Goal: Communication & Community: Ask a question

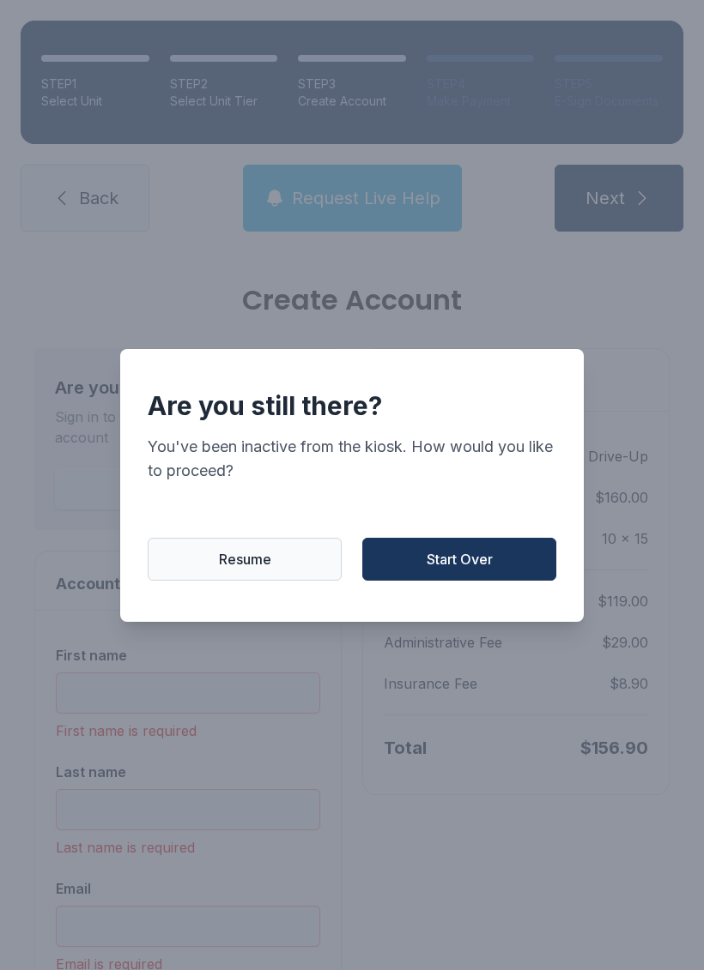
scroll to position [42, 0]
click at [474, 549] on span "Start Over" at bounding box center [459, 559] width 66 height 21
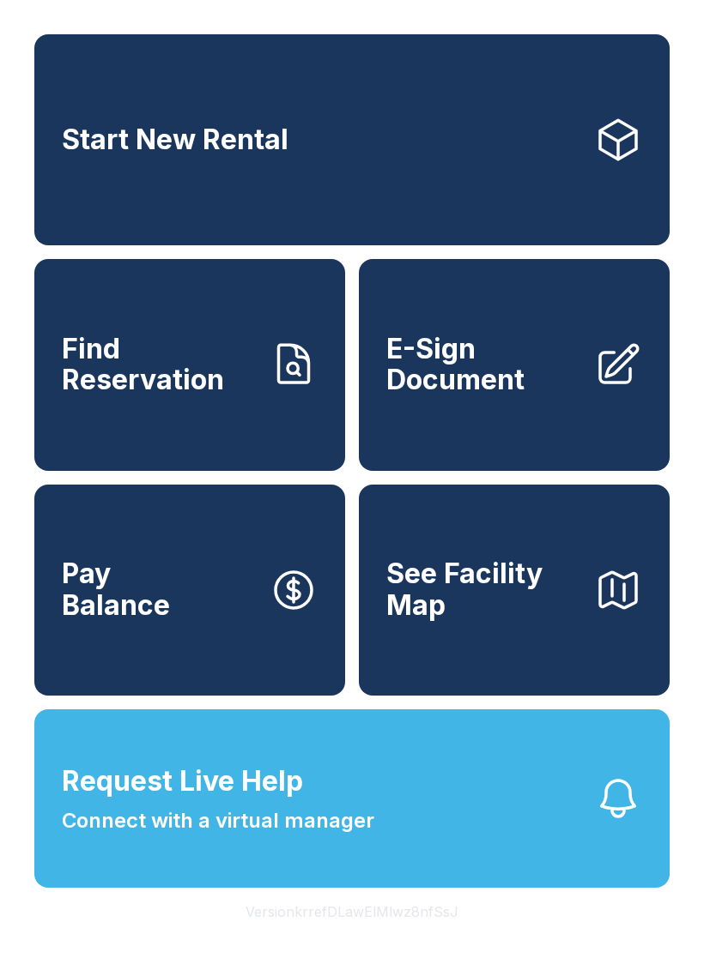
click at [477, 811] on button "Request Live Help Connect with a virtual manager" at bounding box center [351, 799] width 635 height 178
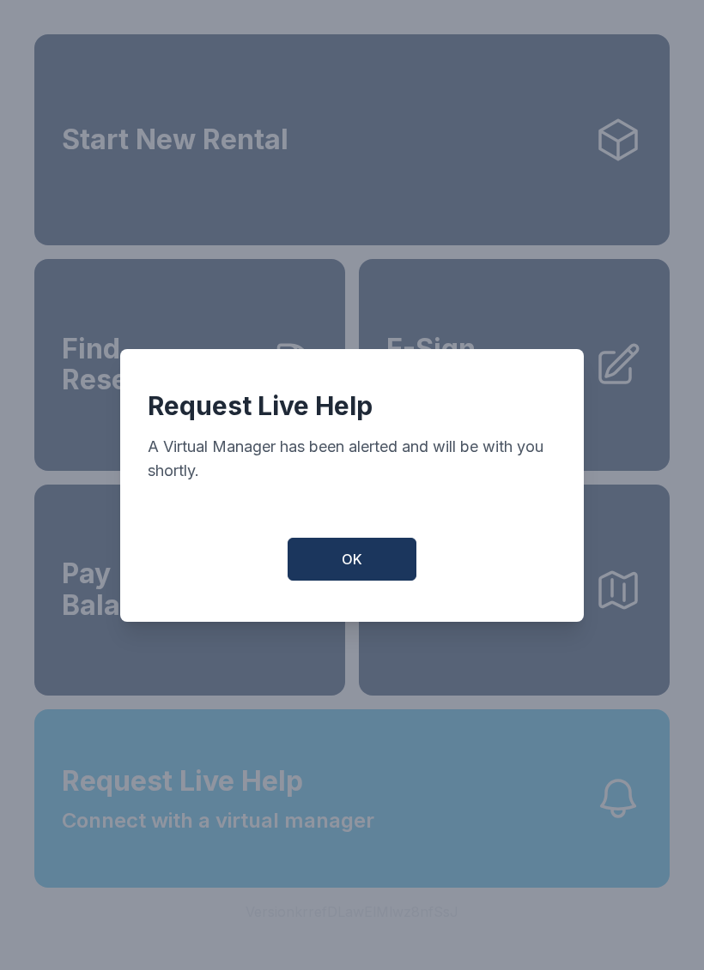
click at [378, 556] on button "OK" at bounding box center [351, 559] width 129 height 43
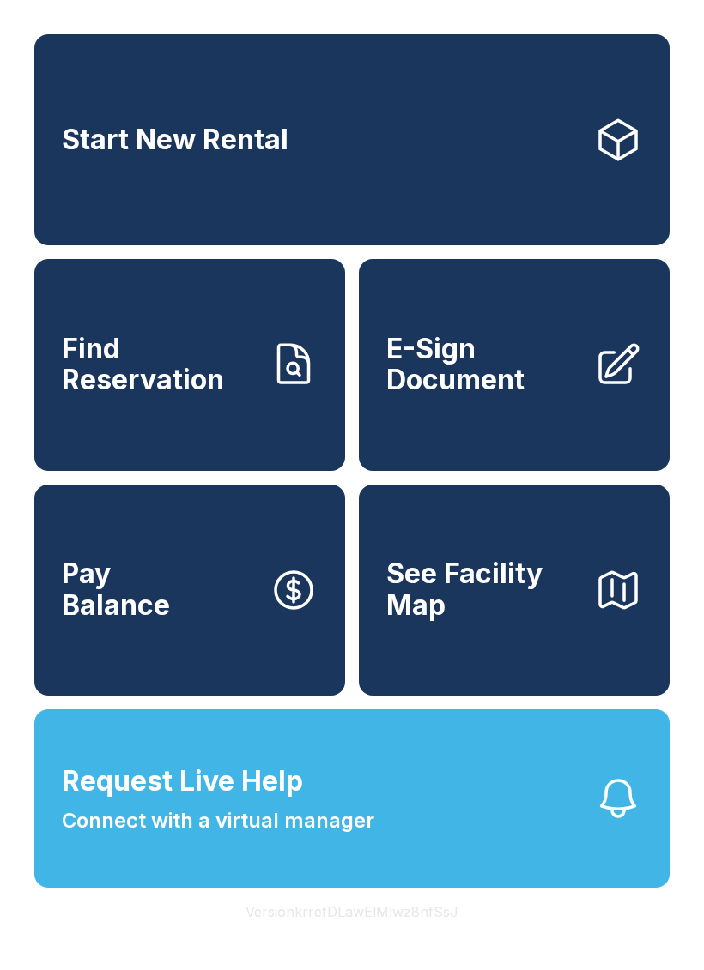
click at [461, 802] on button "Request Live Help Connect with a virtual manager" at bounding box center [351, 799] width 635 height 178
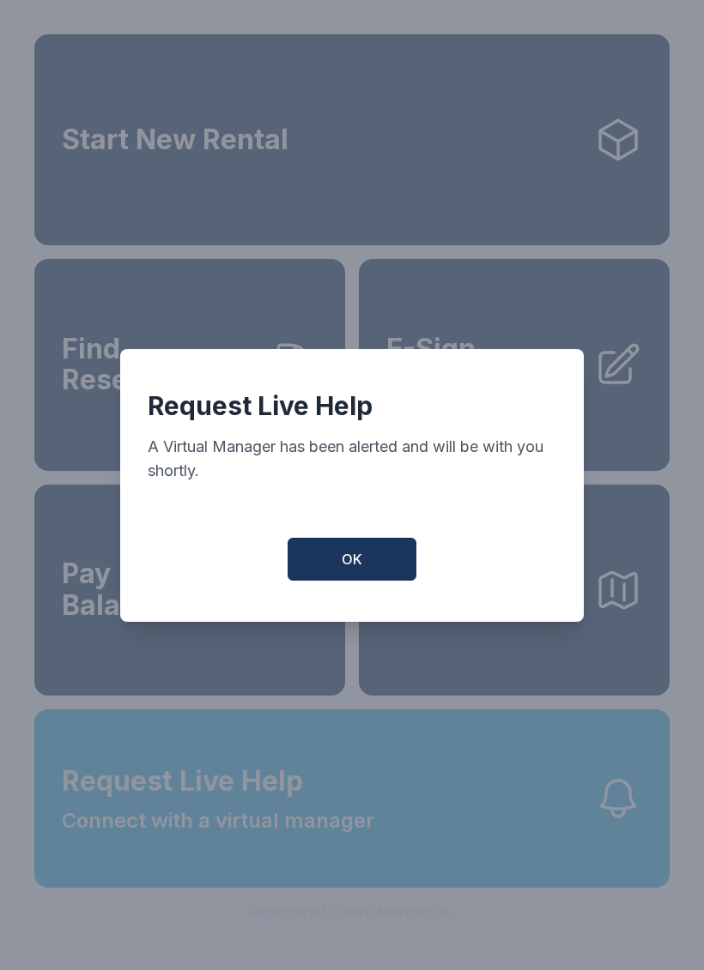
click at [360, 559] on span "OK" at bounding box center [351, 559] width 21 height 21
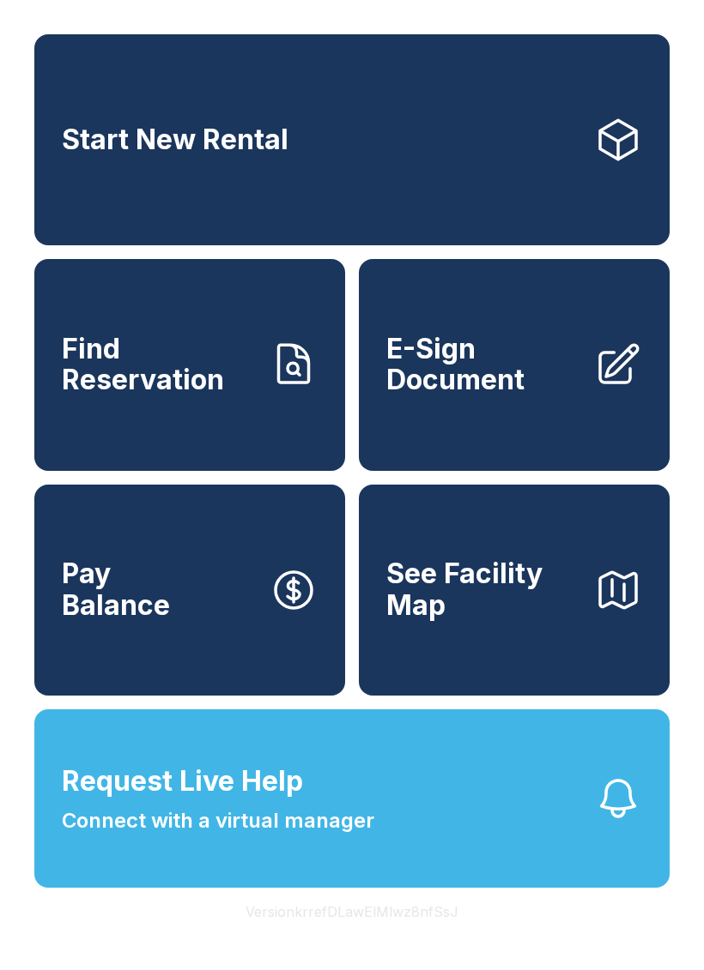
click at [354, 790] on span "Request Live Help Connect with a virtual manager" at bounding box center [218, 799] width 312 height 76
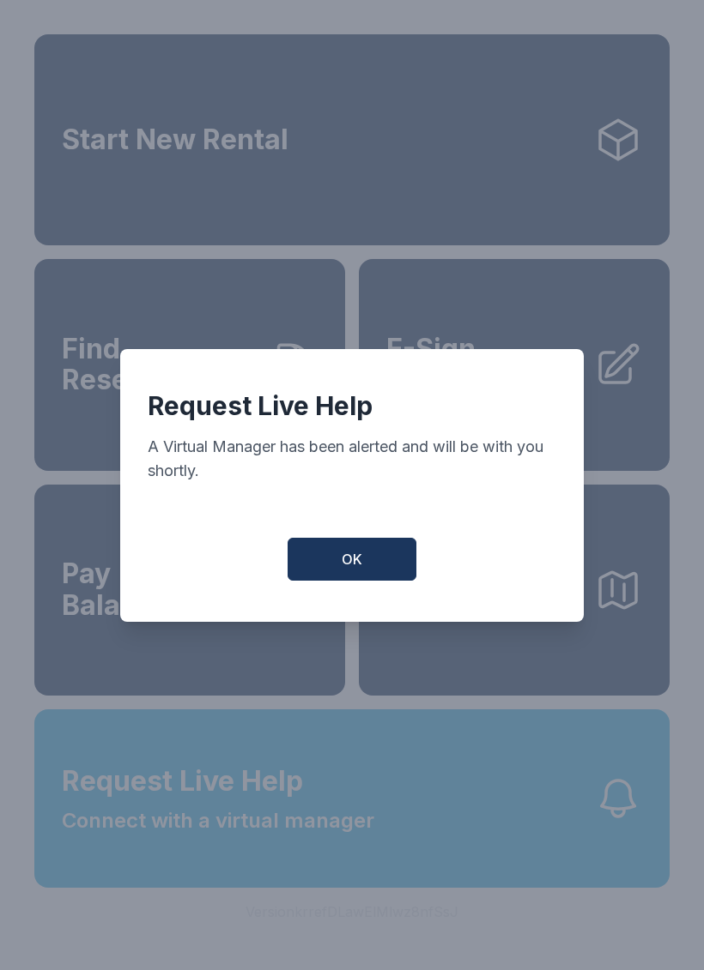
click at [348, 553] on span "OK" at bounding box center [351, 559] width 21 height 21
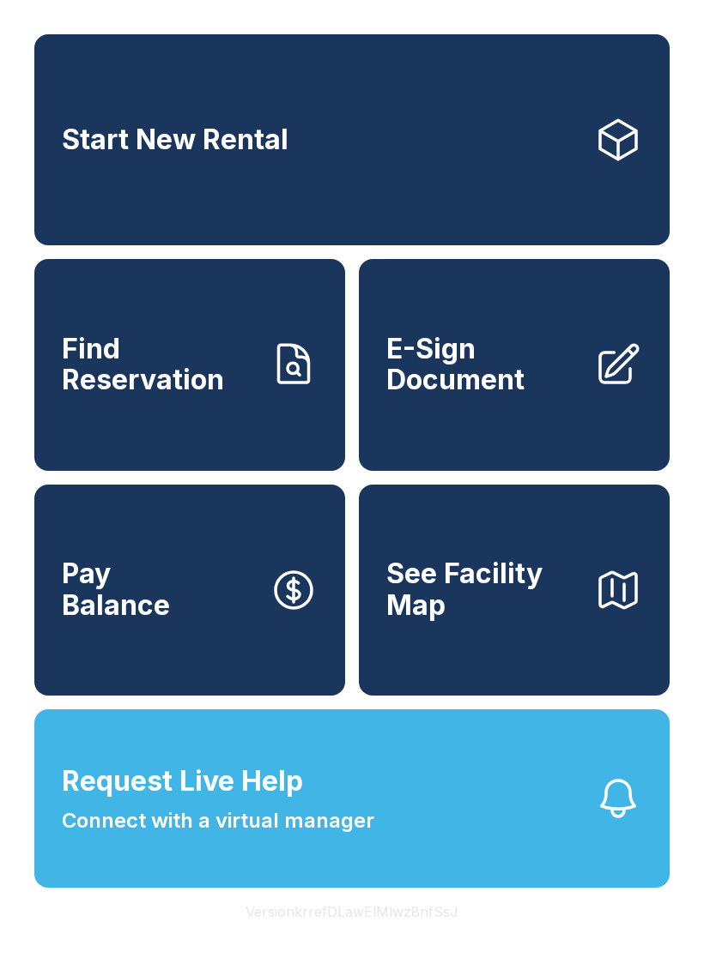
click at [616, 801] on icon "button" at bounding box center [618, 799] width 48 height 48
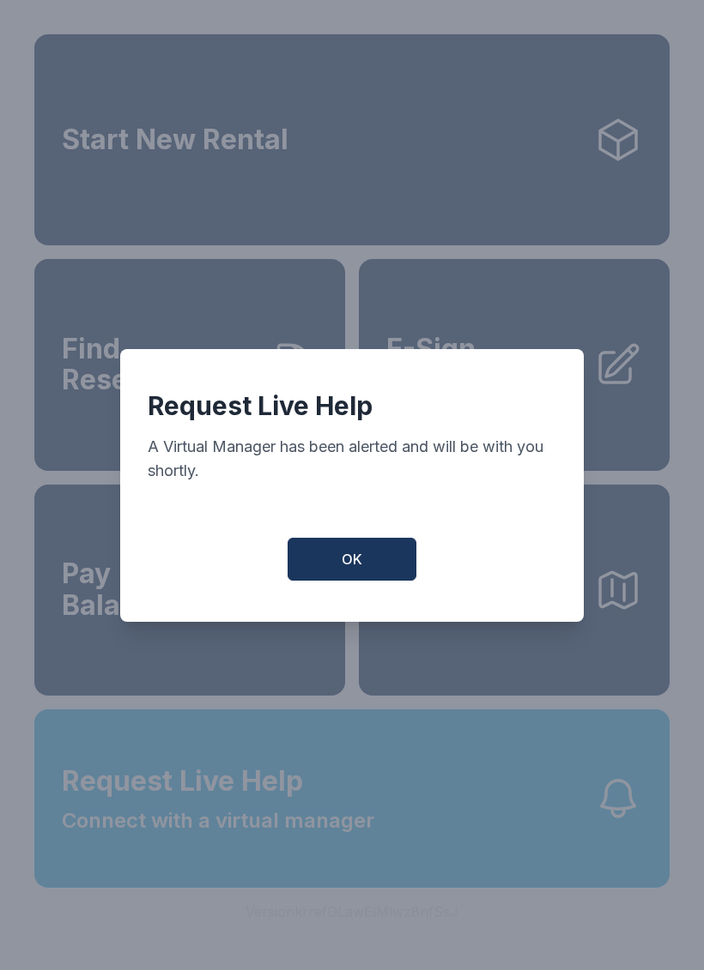
click at [348, 538] on button "OK" at bounding box center [351, 559] width 129 height 43
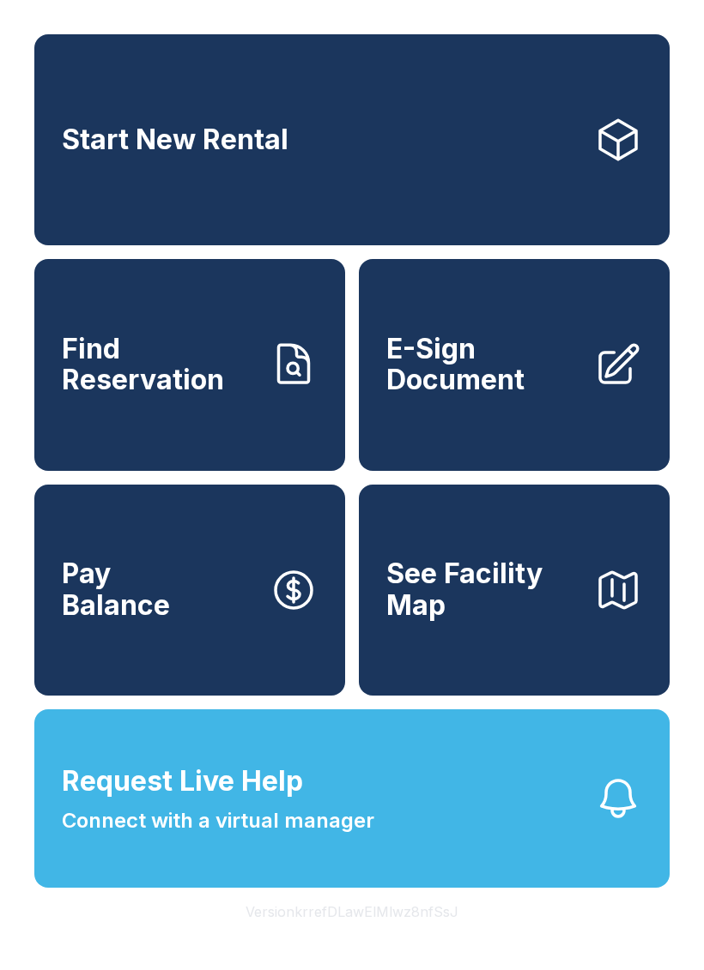
click at [330, 786] on span "Request Live Help Connect with a virtual manager" at bounding box center [218, 799] width 312 height 76
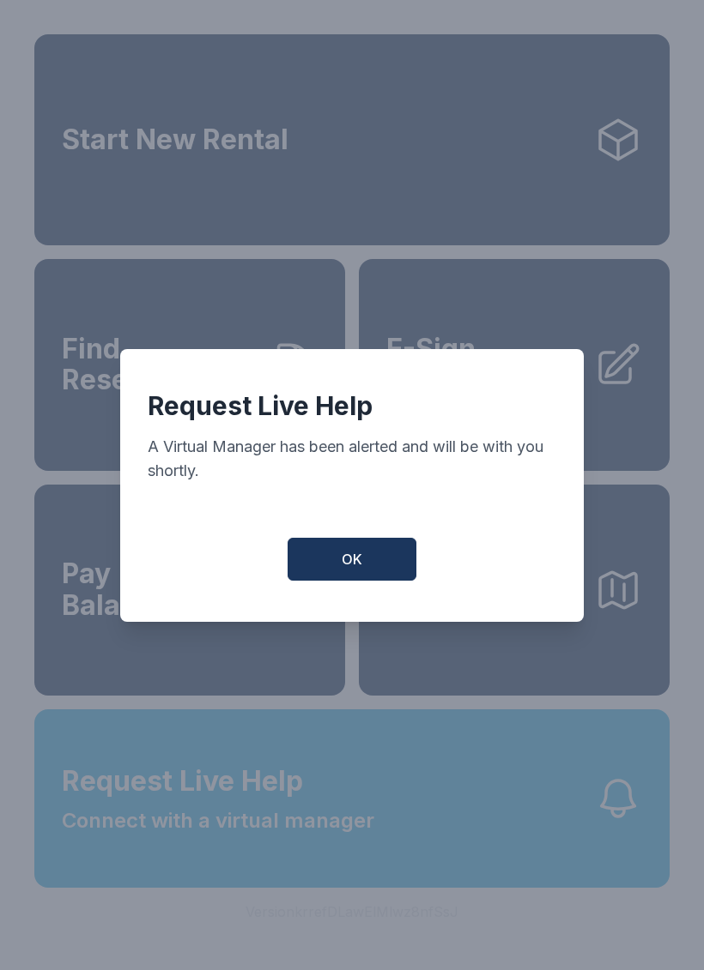
click at [360, 559] on span "OK" at bounding box center [351, 559] width 21 height 21
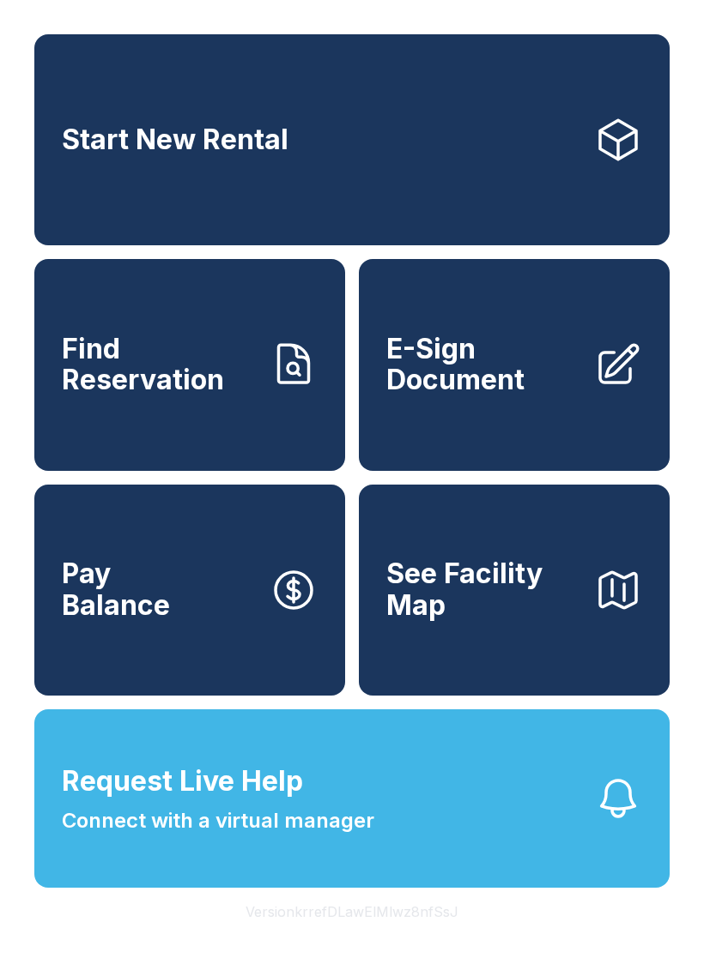
click at [429, 792] on button "Request Live Help Connect with a virtual manager" at bounding box center [351, 799] width 635 height 178
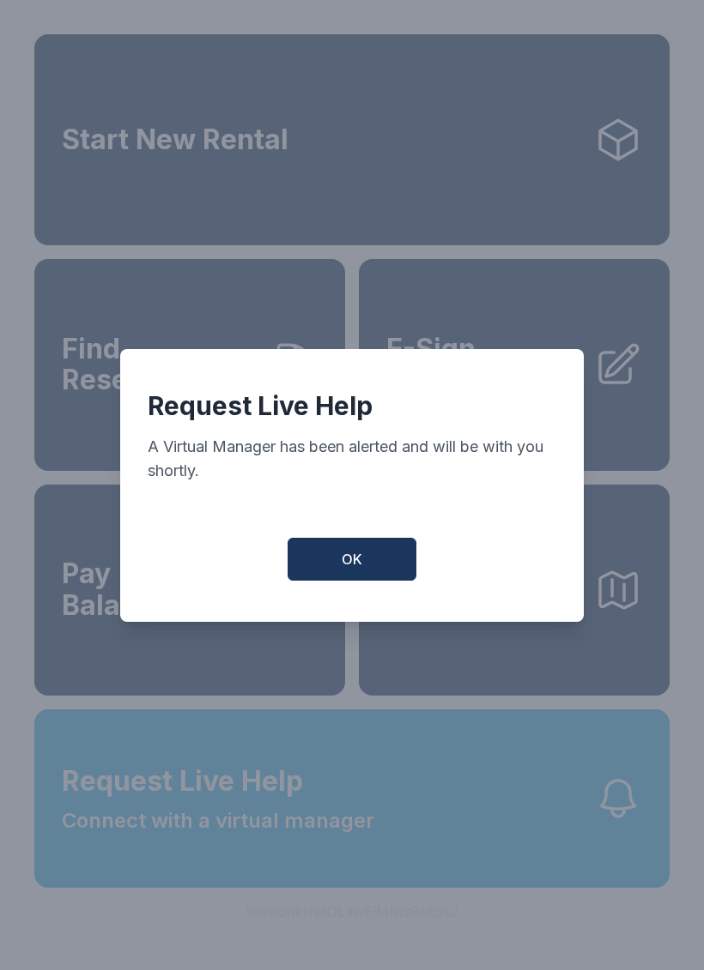
click at [371, 560] on button "OK" at bounding box center [351, 559] width 129 height 43
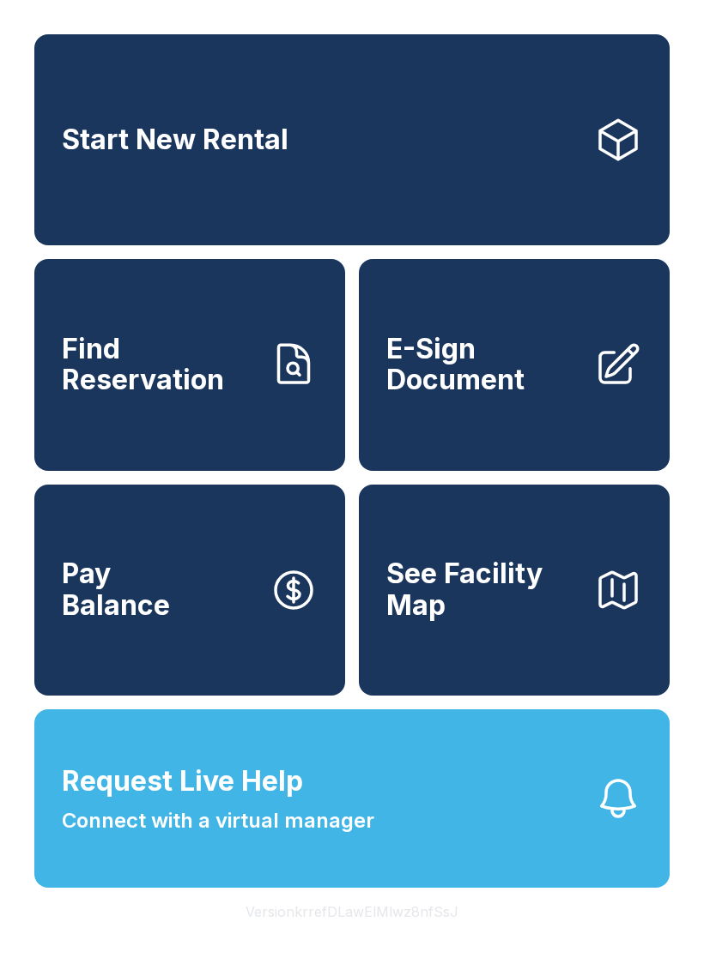
click at [325, 815] on span "Connect with a virtual manager" at bounding box center [218, 821] width 312 height 31
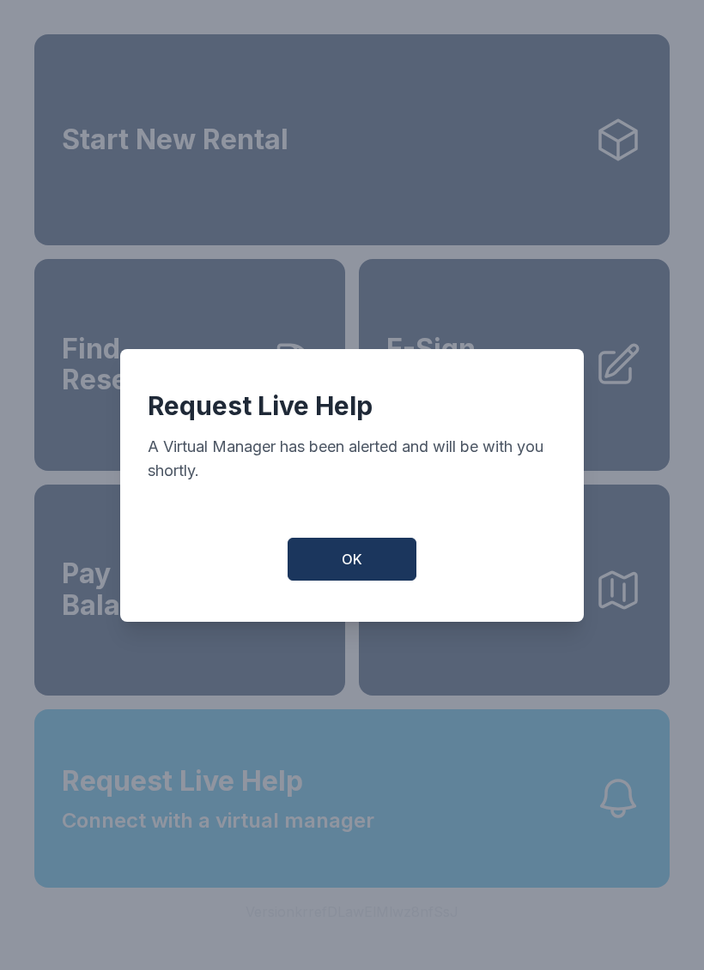
click at [367, 559] on button "OK" at bounding box center [351, 559] width 129 height 43
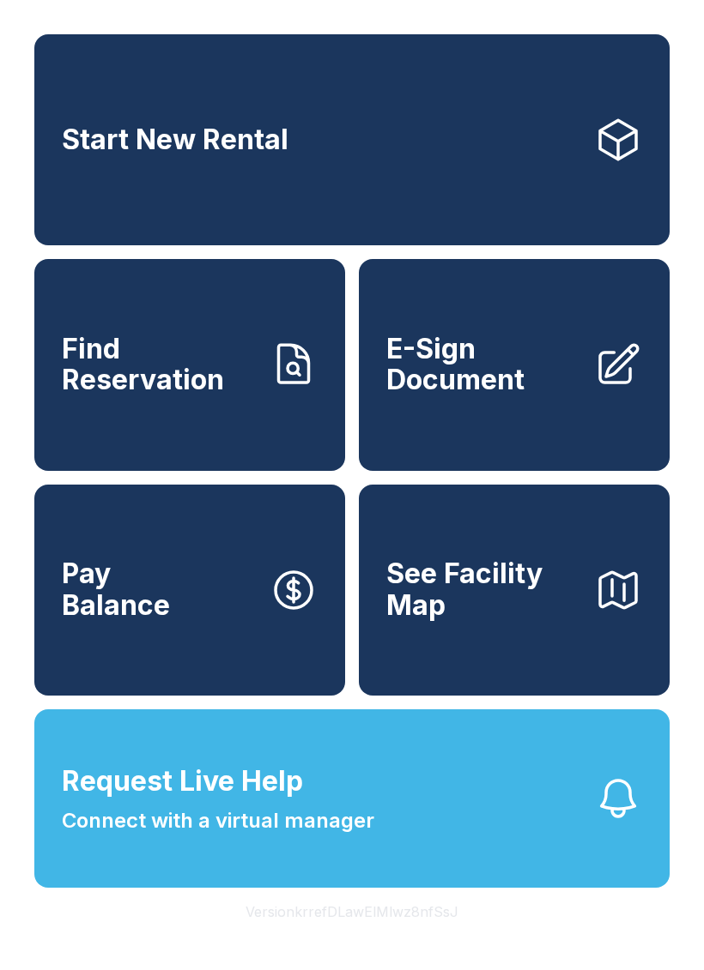
click at [293, 803] on span "Request Live Help Connect with a virtual manager" at bounding box center [218, 799] width 312 height 76
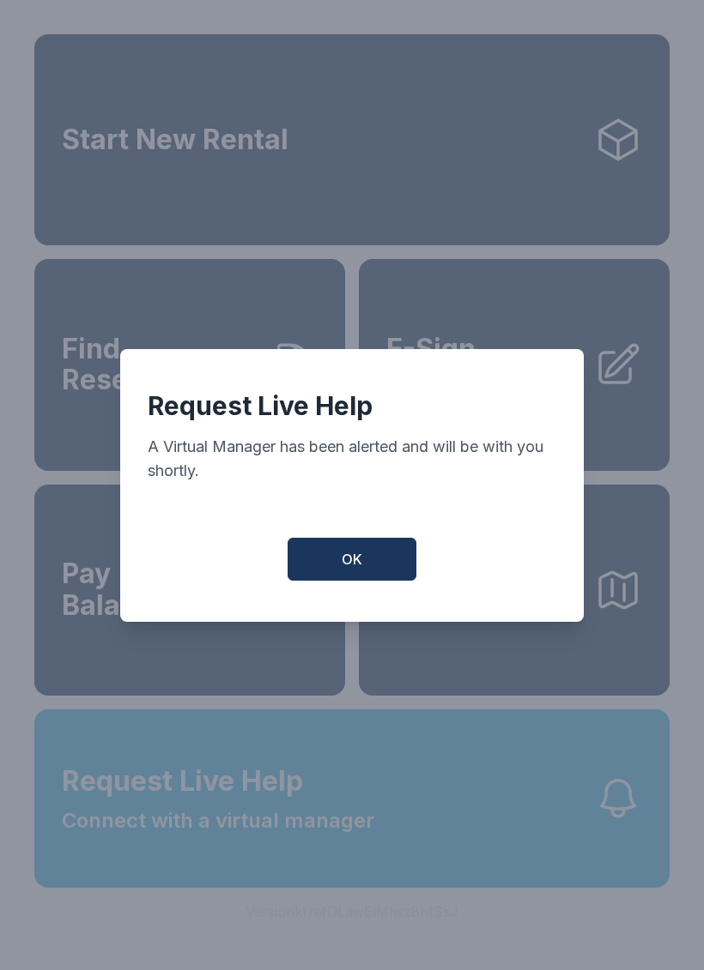
click at [352, 553] on span "OK" at bounding box center [351, 559] width 21 height 21
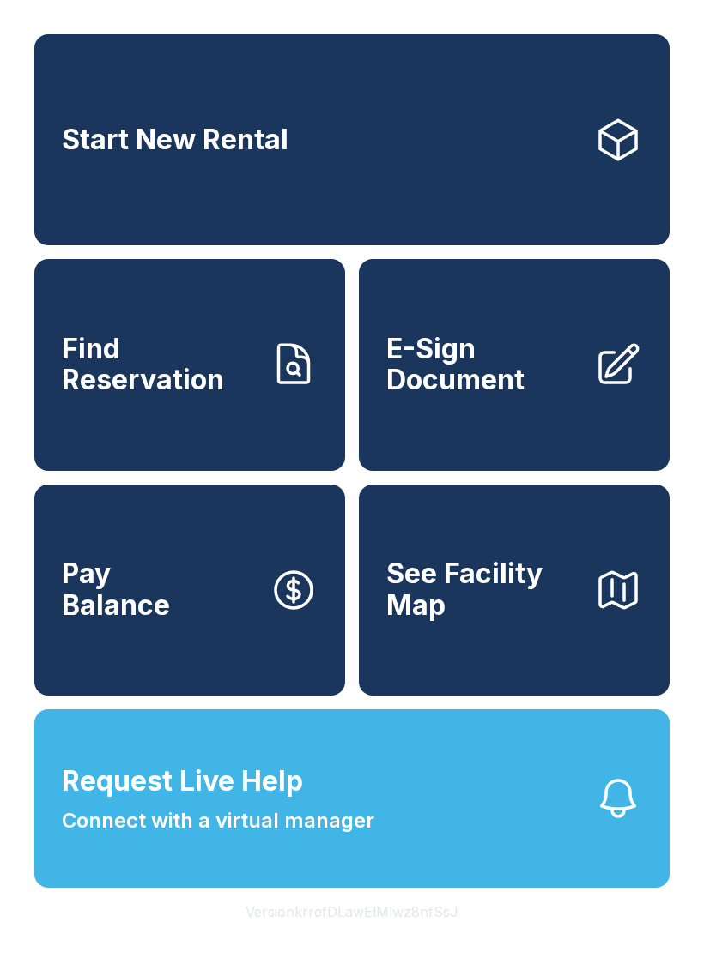
click at [348, 793] on span "Request Live Help Connect with a virtual manager" at bounding box center [218, 799] width 312 height 76
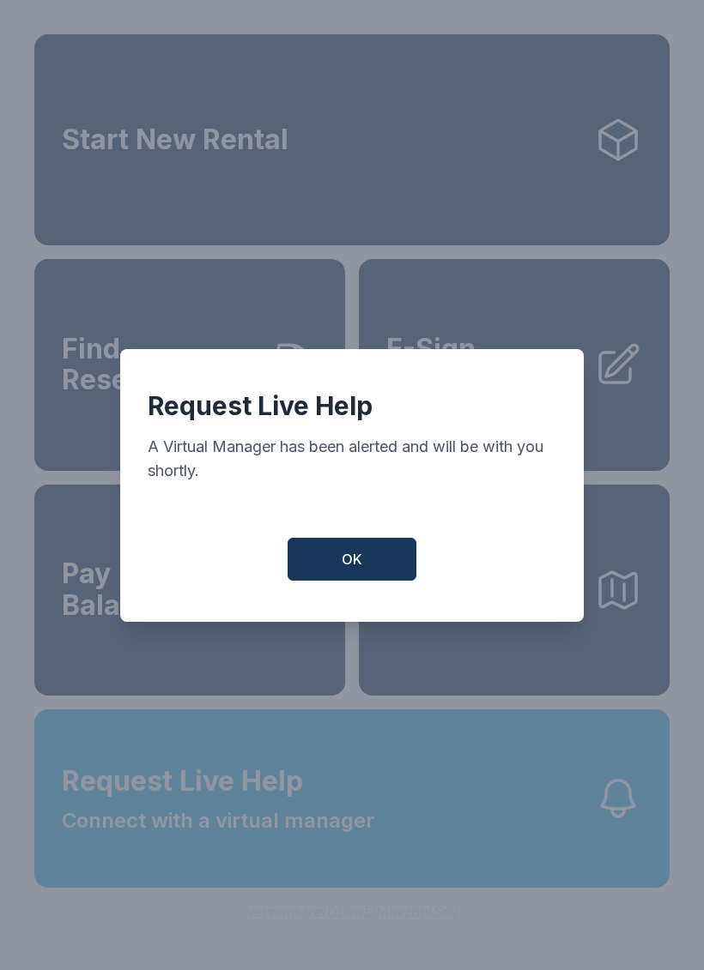
click at [348, 565] on span "OK" at bounding box center [351, 559] width 21 height 21
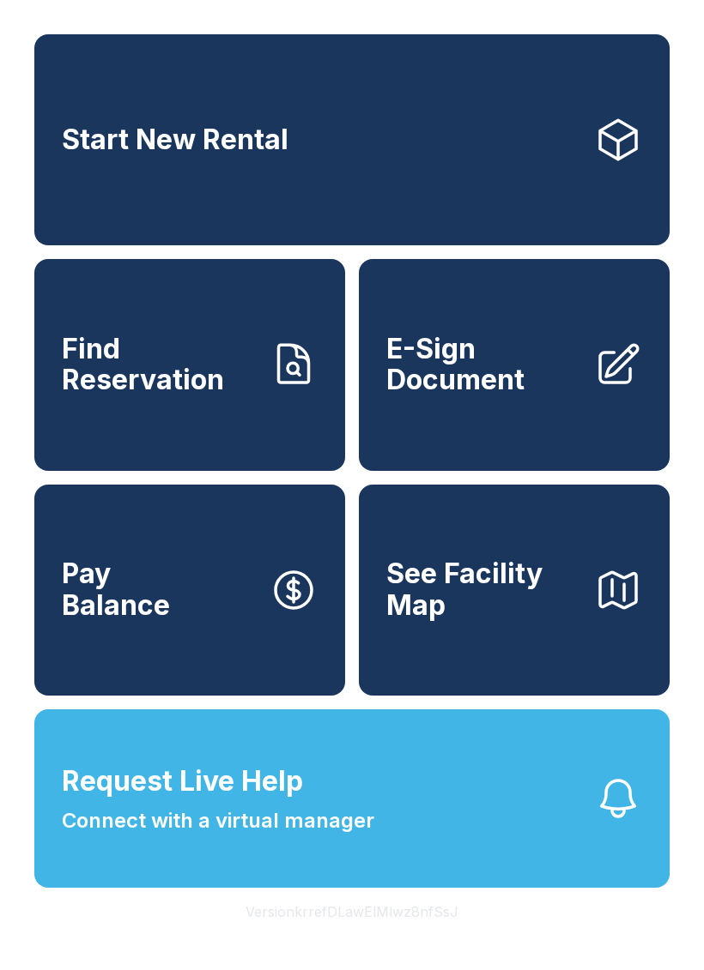
click at [501, 836] on button "Request Live Help Connect with a virtual manager" at bounding box center [351, 799] width 635 height 178
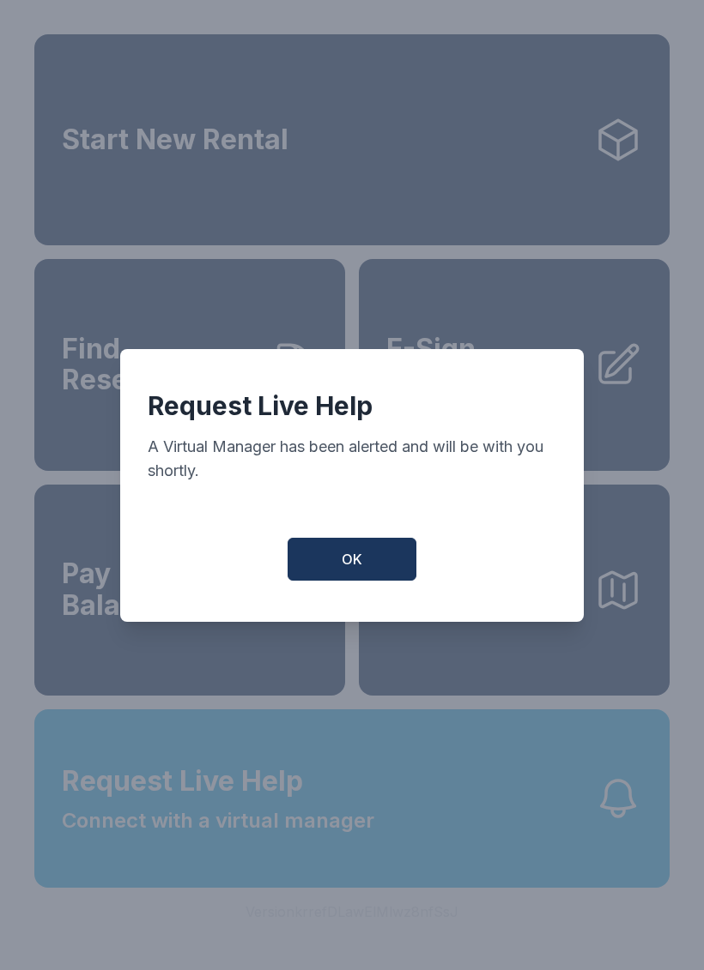
click at [360, 549] on span "OK" at bounding box center [351, 559] width 21 height 21
